Goal: Navigation & Orientation: Understand site structure

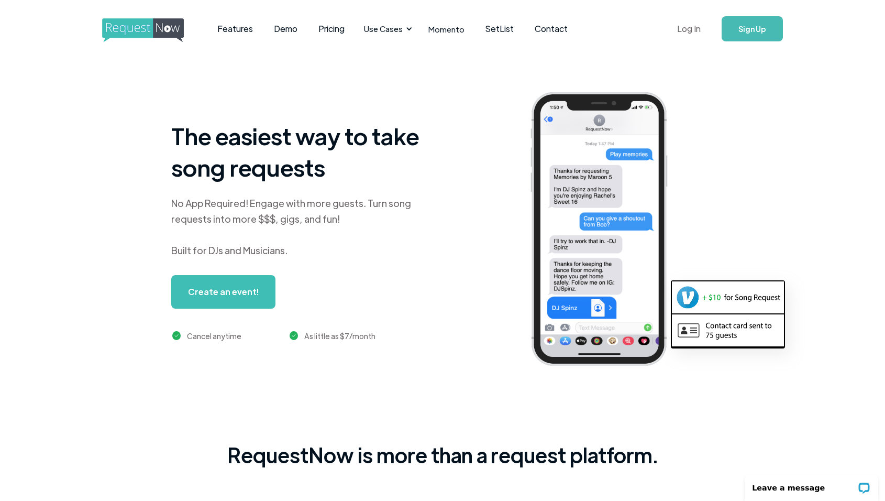
click at [687, 34] on link "Log In" at bounding box center [689, 28] width 45 height 37
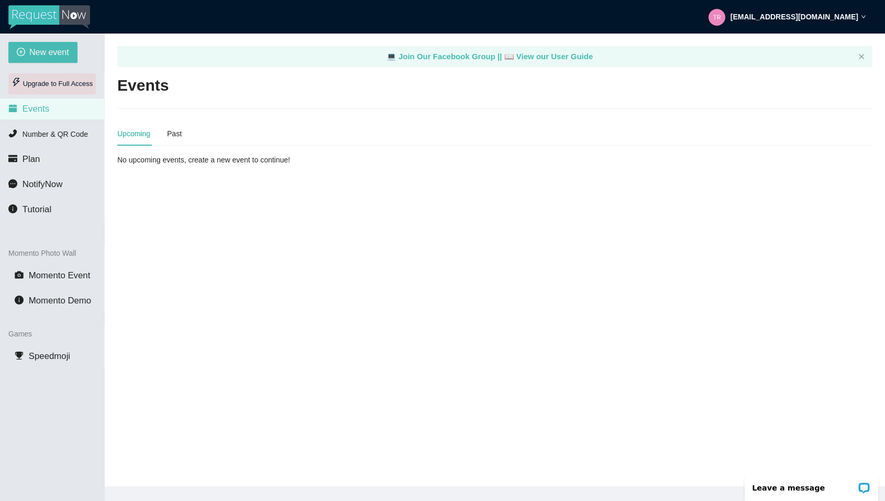
click at [48, 88] on div "Upgrade to Full Access" at bounding box center [51, 83] width 87 height 21
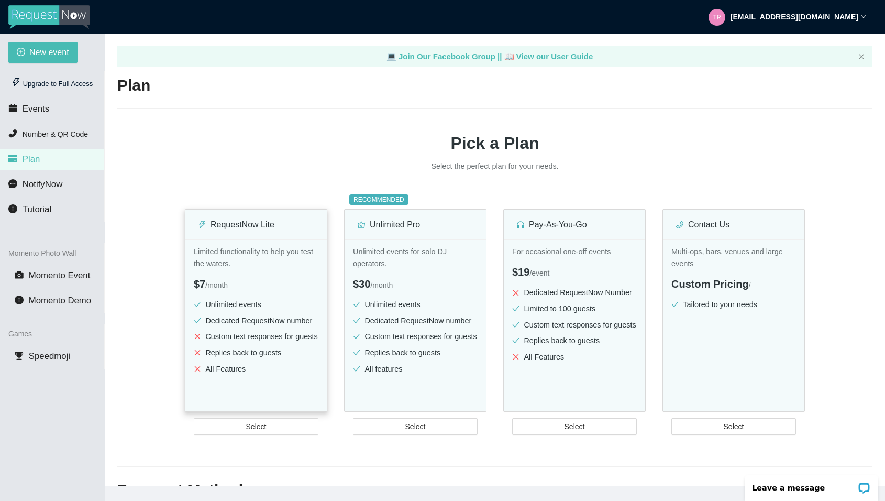
click at [257, 338] on li "Custom text responses for guests" at bounding box center [256, 337] width 125 height 12
click at [59, 137] on span "Number & QR Code" at bounding box center [55, 134] width 65 height 8
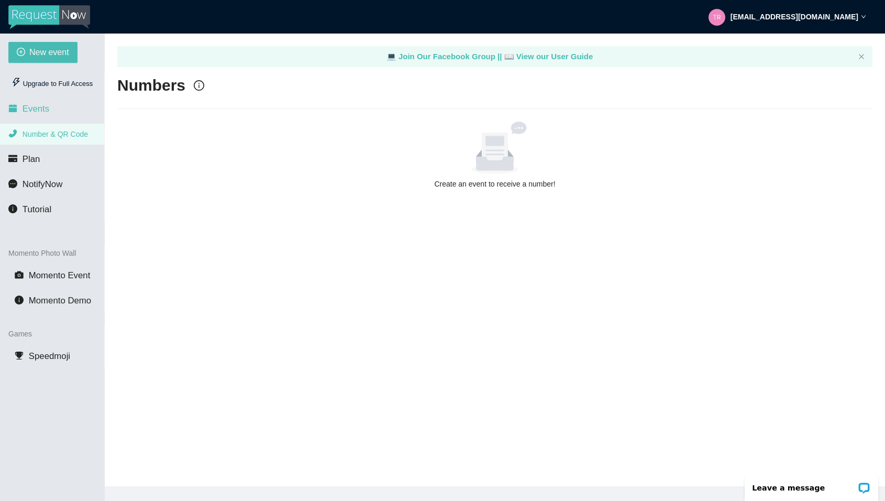
click at [52, 110] on li "Events" at bounding box center [52, 108] width 104 height 21
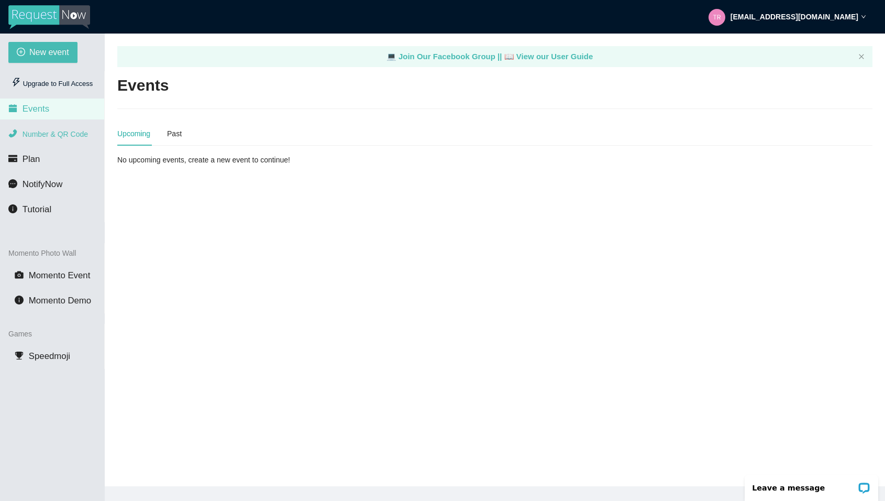
click at [48, 133] on span "Number & QR Code" at bounding box center [55, 134] width 65 height 8
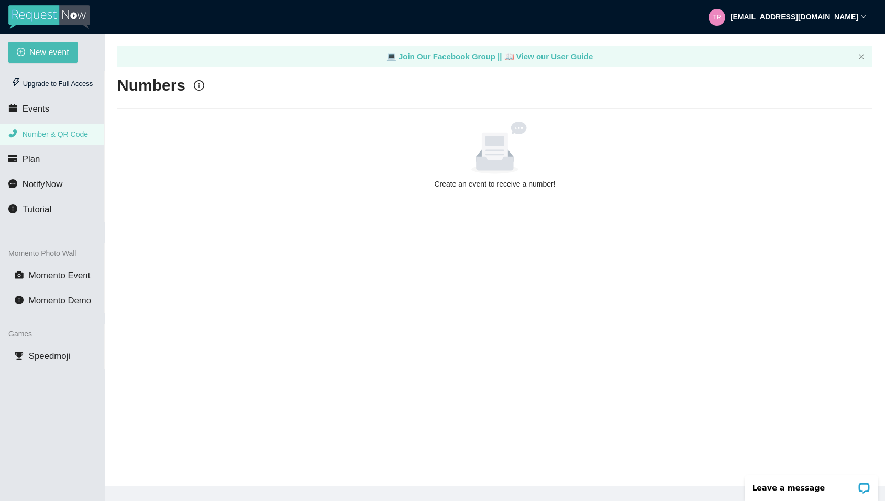
click at [676, 263] on main "💻 Join Our Facebook Group || 📖 View our User Guide Numbers Create an event to r…" at bounding box center [495, 260] width 781 height 453
click at [46, 161] on li "Plan" at bounding box center [52, 159] width 104 height 21
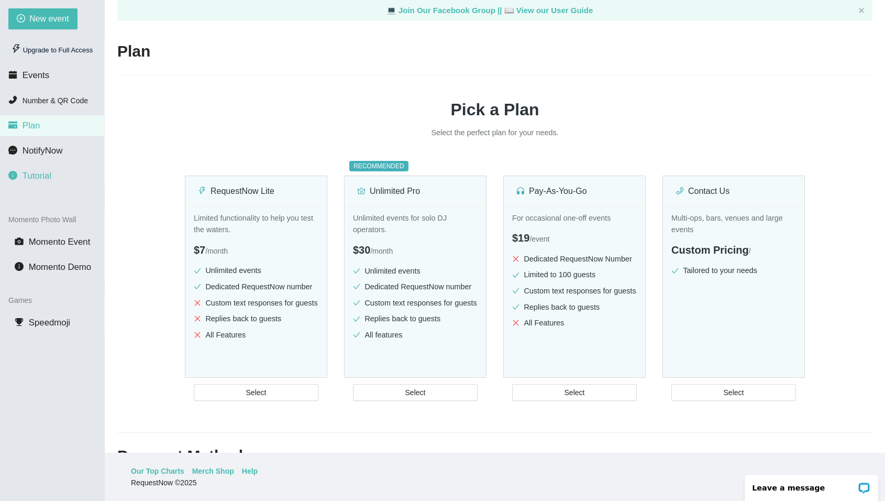
click at [43, 177] on span "Tutorial" at bounding box center [37, 176] width 29 height 10
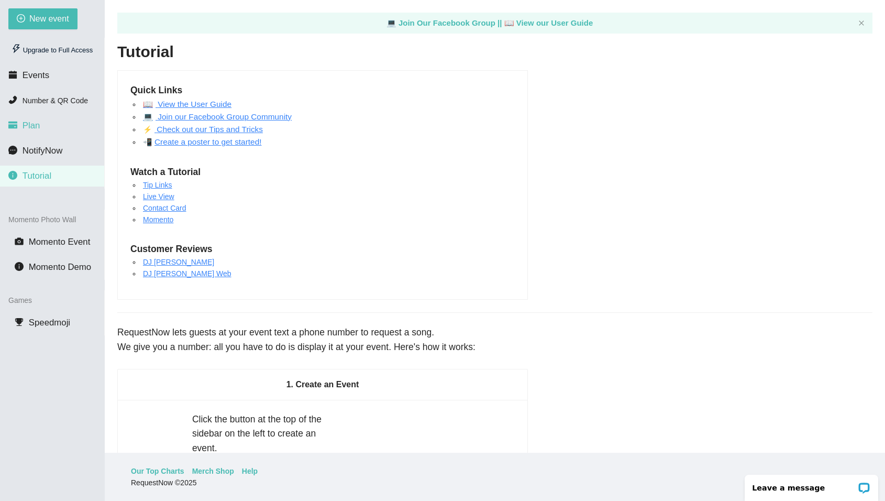
click at [31, 128] on span "Plan" at bounding box center [32, 125] width 18 height 10
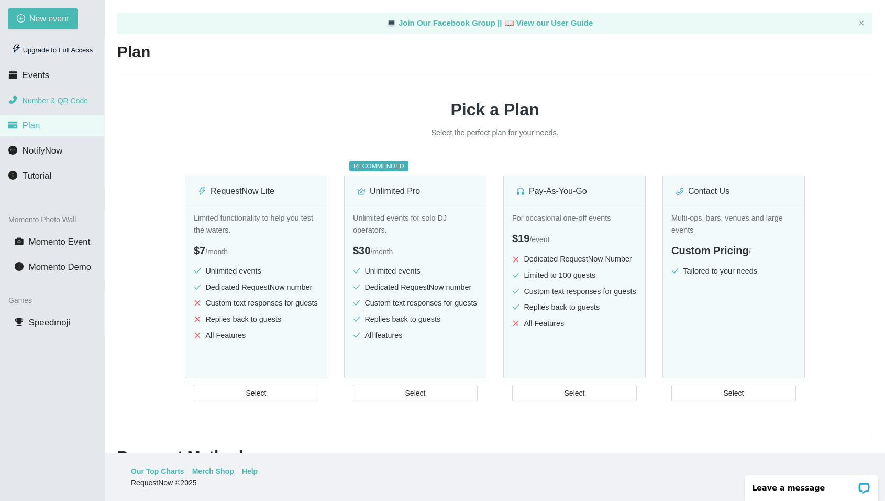
click at [48, 100] on span "Number & QR Code" at bounding box center [55, 100] width 65 height 8
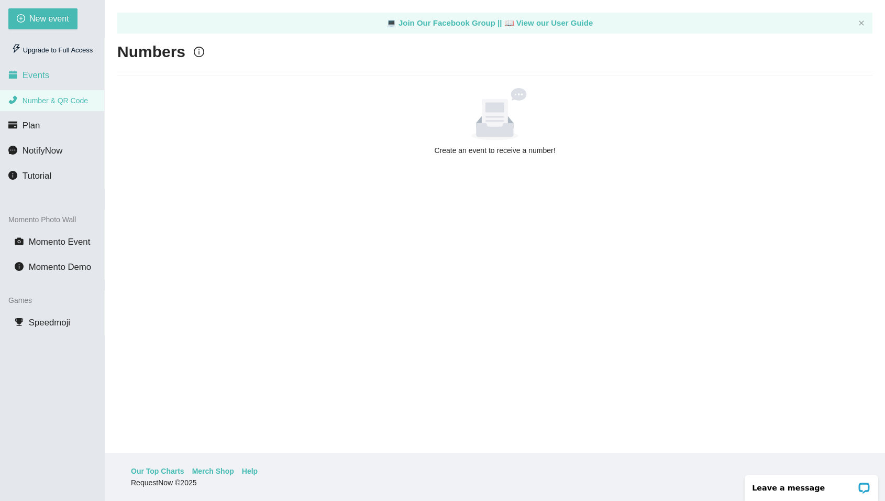
click at [54, 73] on li "Events" at bounding box center [52, 75] width 104 height 21
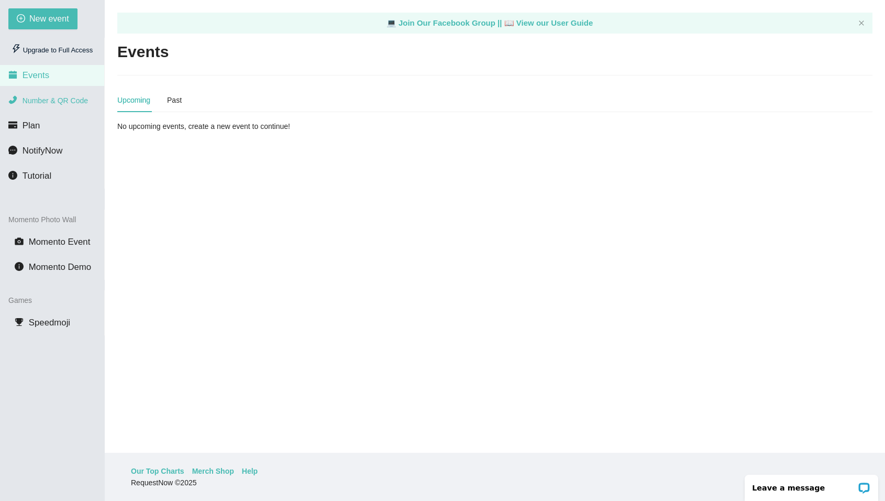
click at [50, 99] on span "Number & QR Code" at bounding box center [55, 100] width 65 height 8
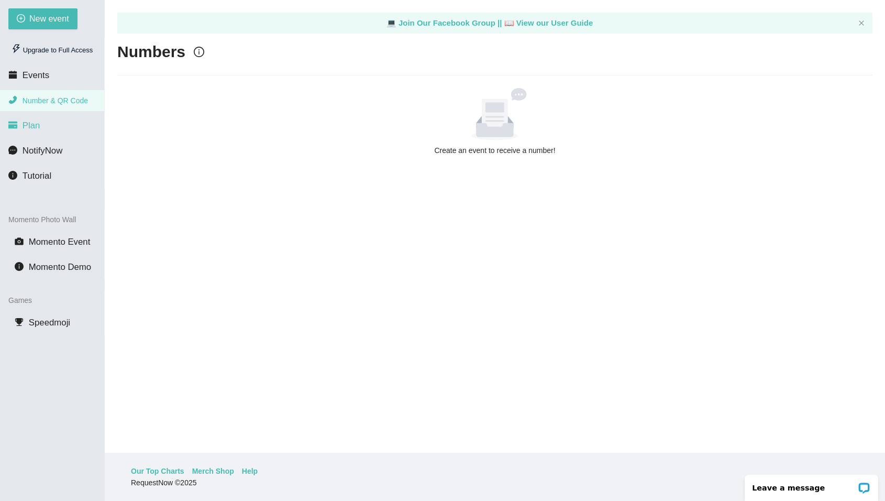
click at [45, 128] on li "Plan" at bounding box center [52, 125] width 104 height 21
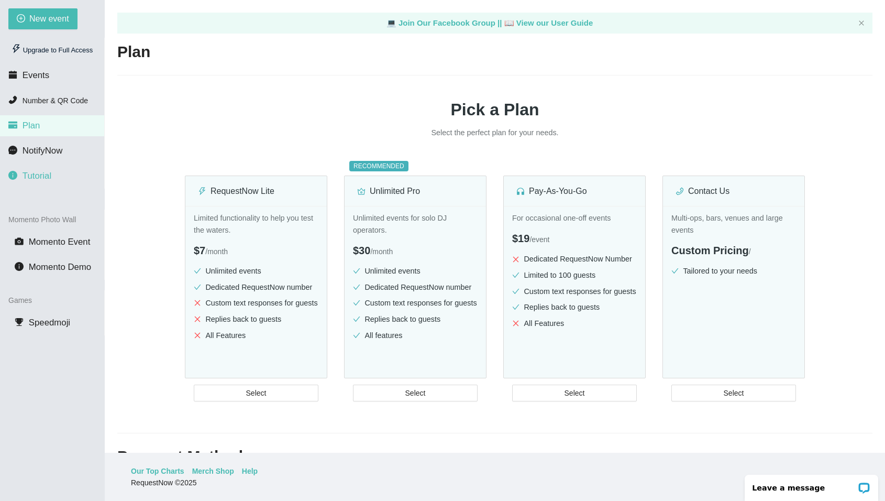
click at [42, 174] on span "Tutorial" at bounding box center [37, 176] width 29 height 10
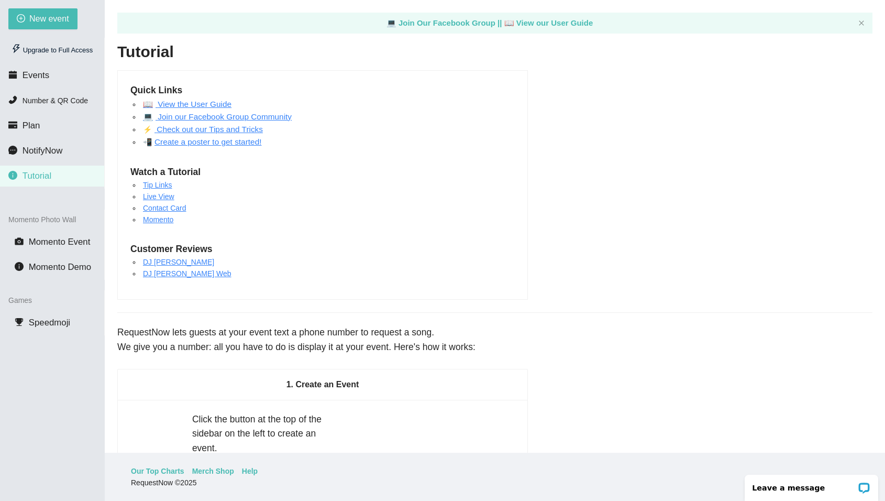
click at [161, 207] on link "Contact Card" at bounding box center [164, 208] width 43 height 8
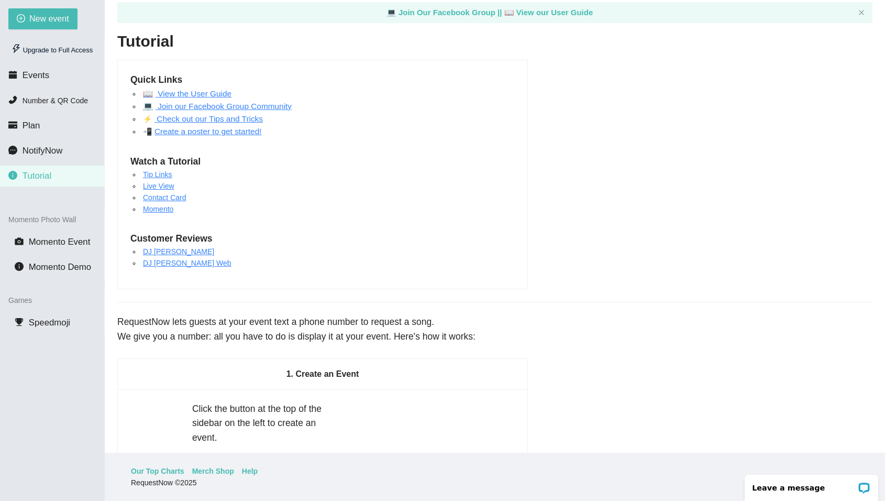
scroll to position [12, 0]
click at [162, 185] on link "Live View" at bounding box center [158, 185] width 31 height 8
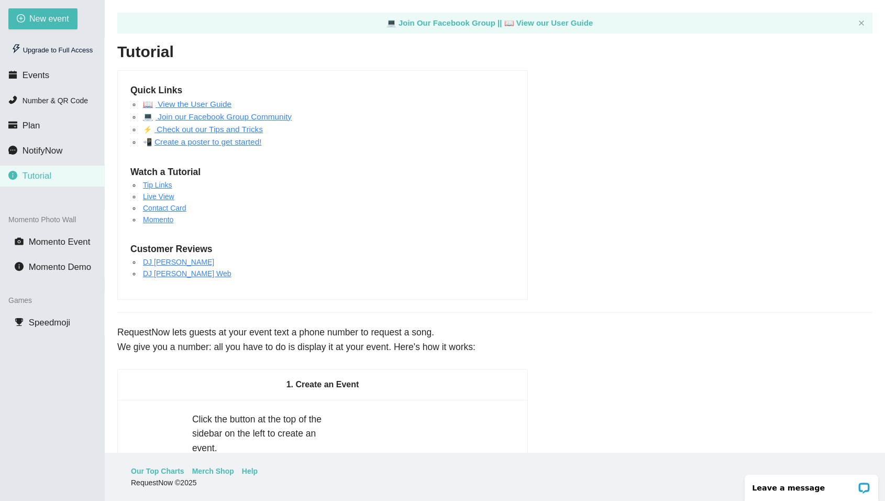
scroll to position [0, 0]
click at [39, 125] on span "Plan" at bounding box center [32, 125] width 18 height 10
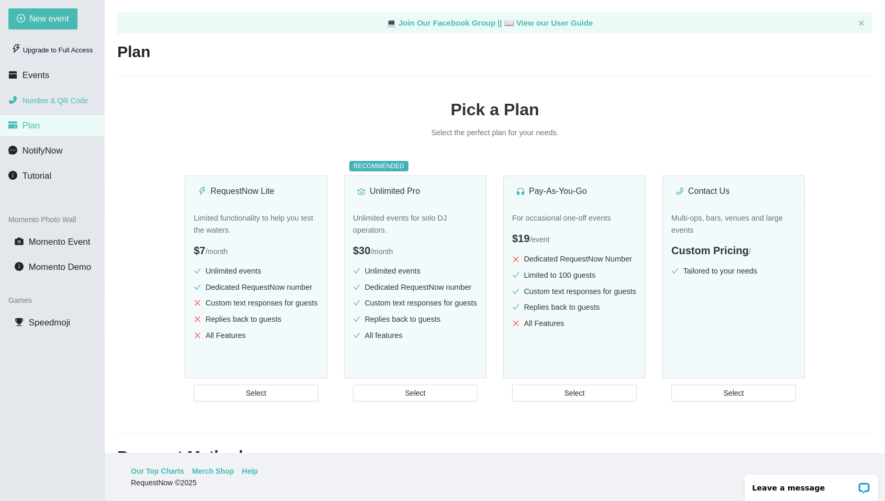
click at [47, 100] on span "Number & QR Code" at bounding box center [55, 100] width 65 height 8
